Goal: Task Accomplishment & Management: Use online tool/utility

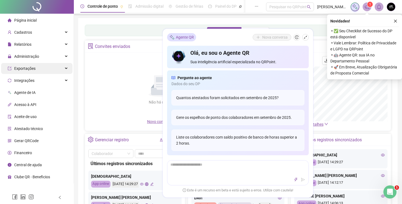
click at [53, 68] on div "Exportações" at bounding box center [36, 68] width 71 height 11
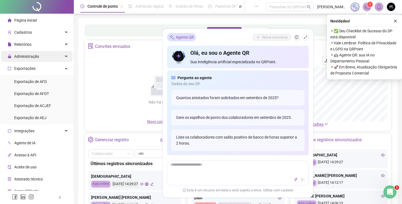
click at [39, 58] on span "Administração" at bounding box center [26, 56] width 25 height 4
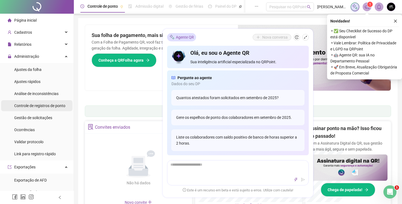
click at [43, 105] on span "Controle de registros de ponto" at bounding box center [39, 105] width 51 height 4
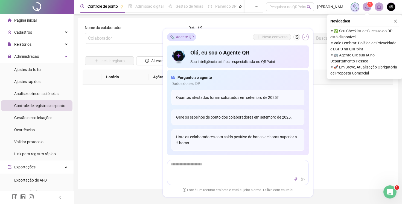
click at [306, 37] on icon "shrink" at bounding box center [306, 37] width 4 height 4
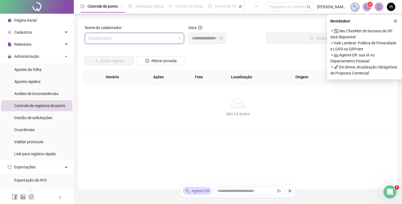
click at [141, 37] on input "search" at bounding box center [132, 38] width 88 height 10
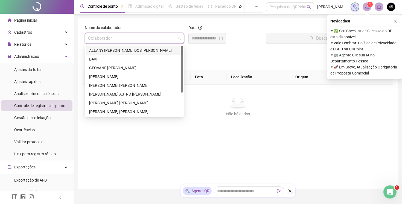
scroll to position [1, 0]
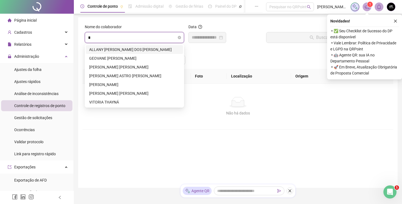
type input "**"
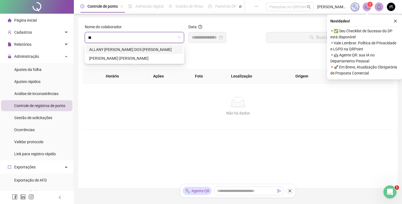
click at [125, 51] on div "ALLANY [PERSON_NAME] DOS [PERSON_NAME]" at bounding box center [134, 50] width 91 height 6
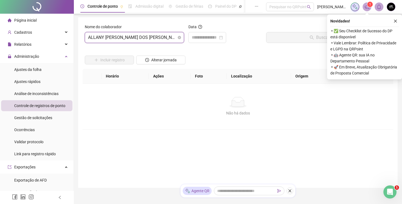
click at [137, 39] on span "ALLANY [PERSON_NAME] DOS [PERSON_NAME]" at bounding box center [134, 37] width 93 height 10
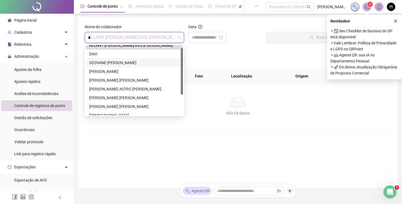
scroll to position [0, 0]
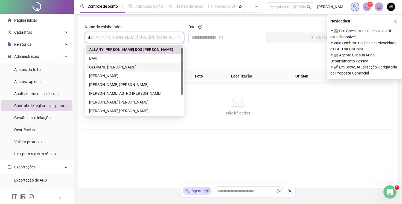
type input "**"
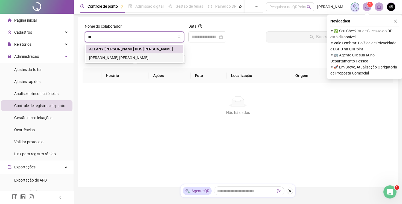
click at [133, 57] on div "[PERSON_NAME] [PERSON_NAME]" at bounding box center [134, 58] width 91 height 6
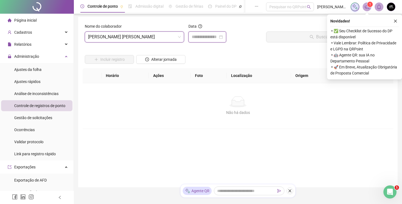
click at [201, 38] on input at bounding box center [205, 37] width 26 height 7
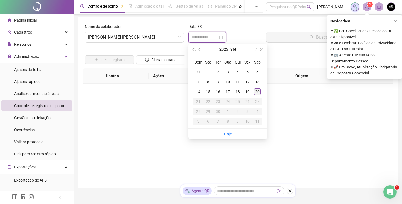
type input "**********"
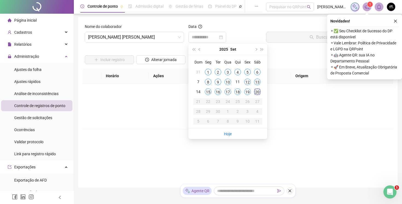
click at [258, 90] on div "20" at bounding box center [257, 91] width 7 height 7
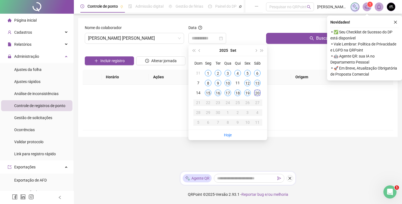
scroll to position [0, 0]
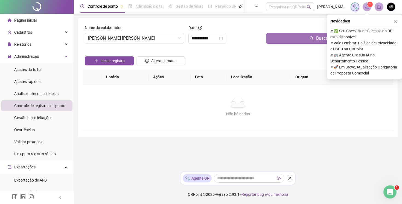
click at [278, 39] on button "Buscar registros" at bounding box center [328, 38] width 125 height 11
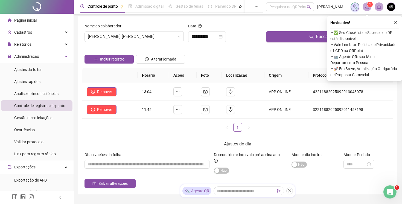
scroll to position [3, 0]
